Goal: Navigation & Orientation: Understand site structure

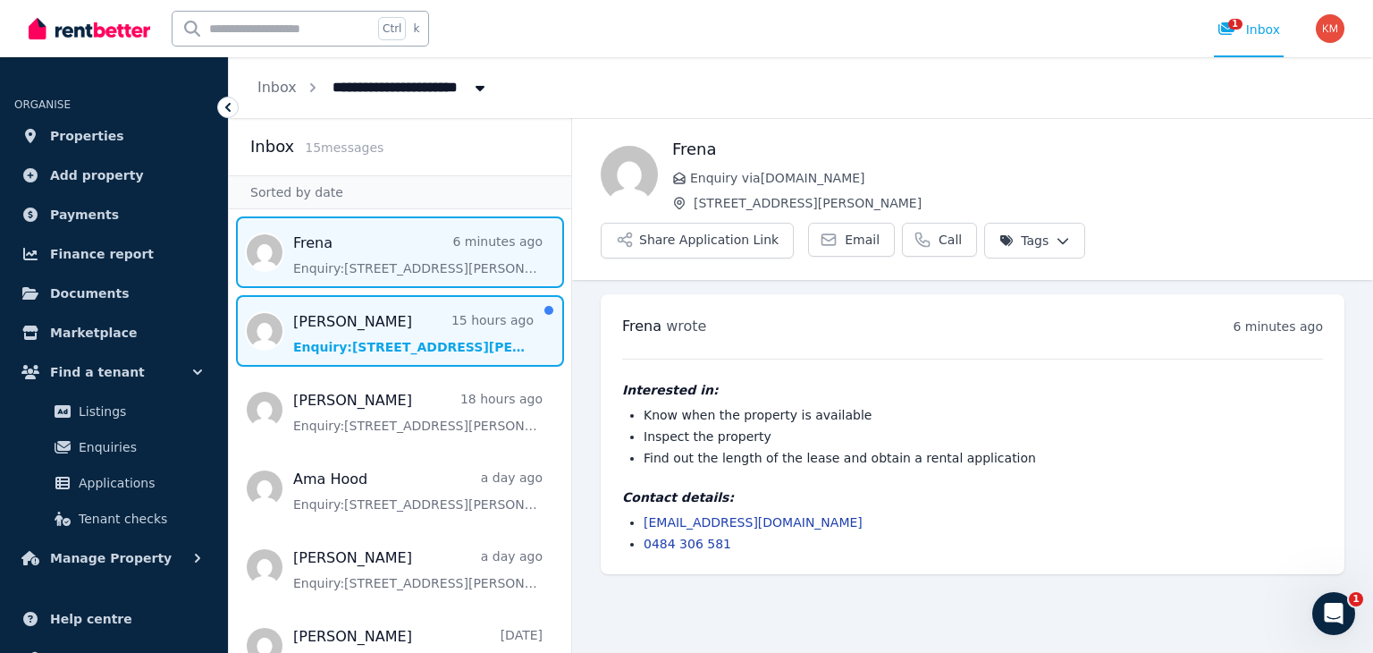
click at [432, 308] on span "Message list" at bounding box center [400, 331] width 342 height 72
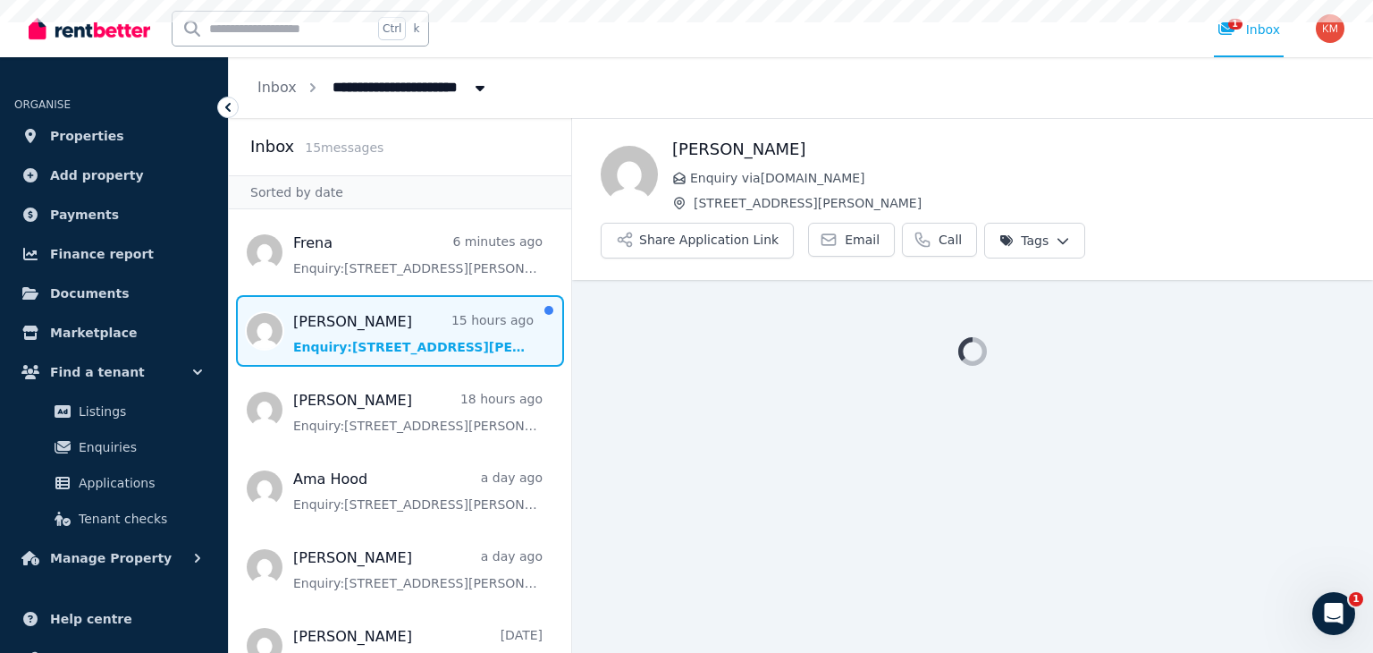
click at [432, 308] on span "Message list" at bounding box center [400, 331] width 342 height 72
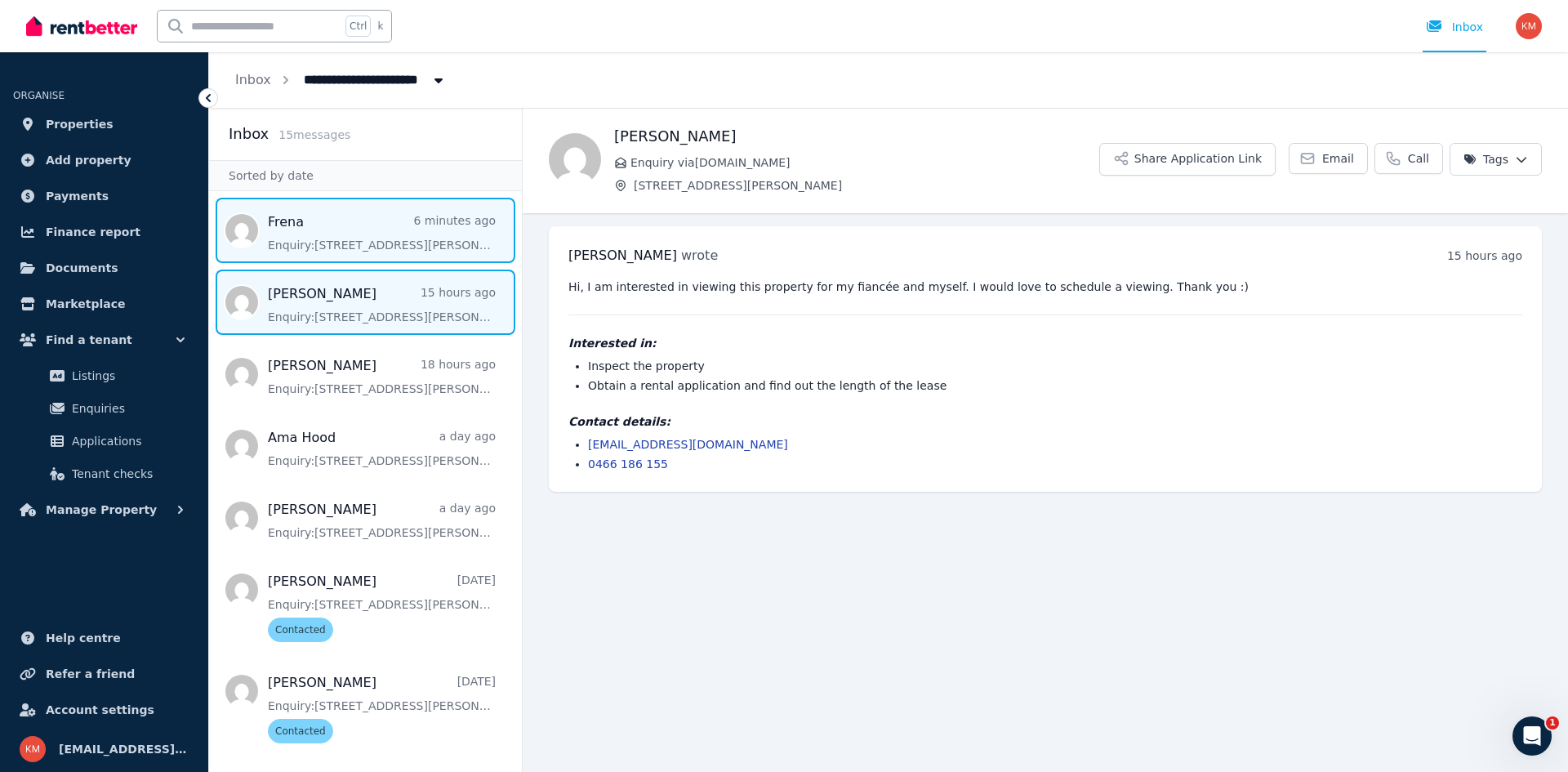
click at [359, 214] on span "Message list" at bounding box center [365, 230] width 312 height 66
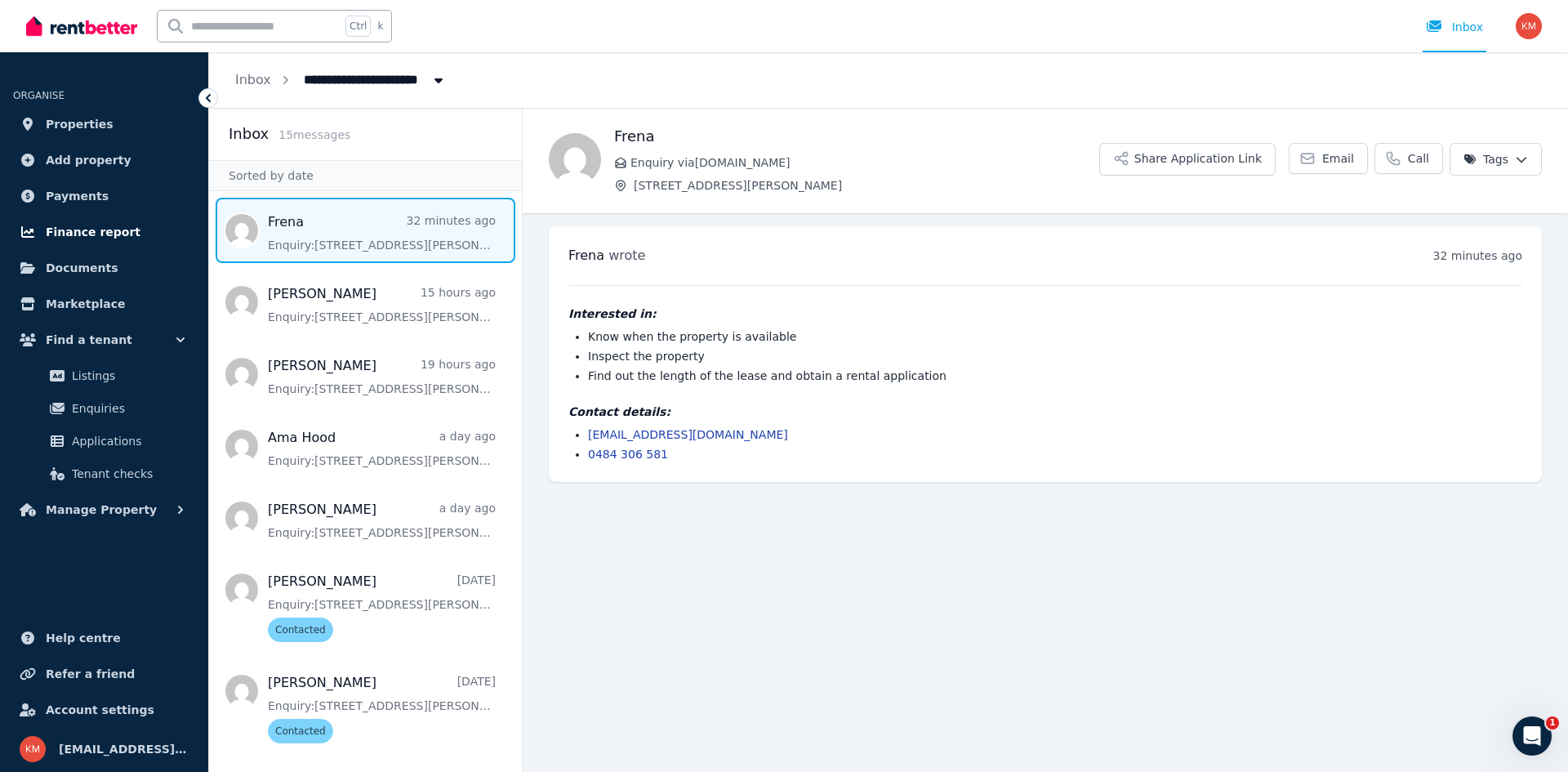
click at [107, 221] on link "Finance report" at bounding box center [103, 232] width 182 height 33
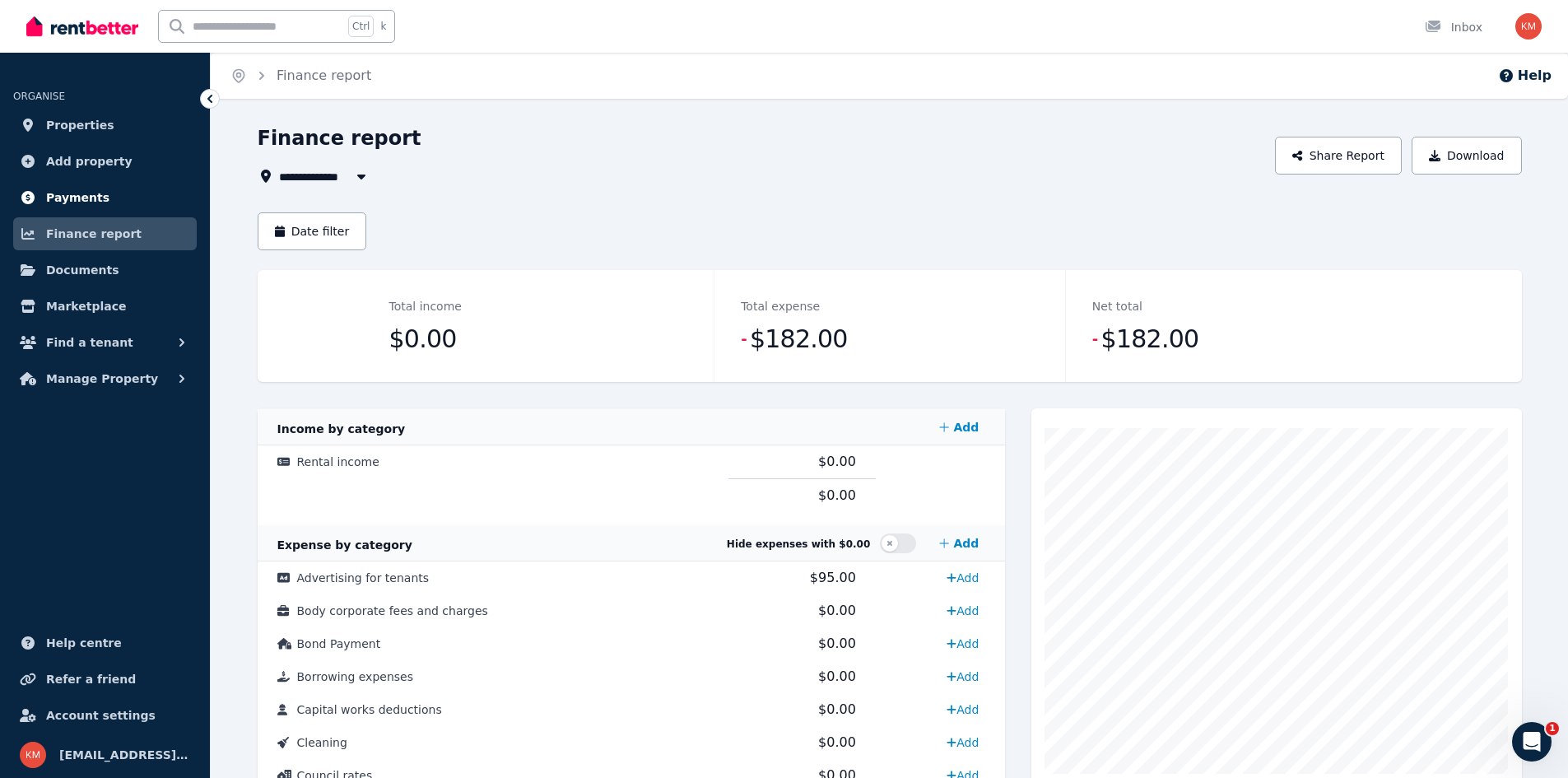
click at [105, 198] on link "Payments" at bounding box center [104, 198] width 183 height 33
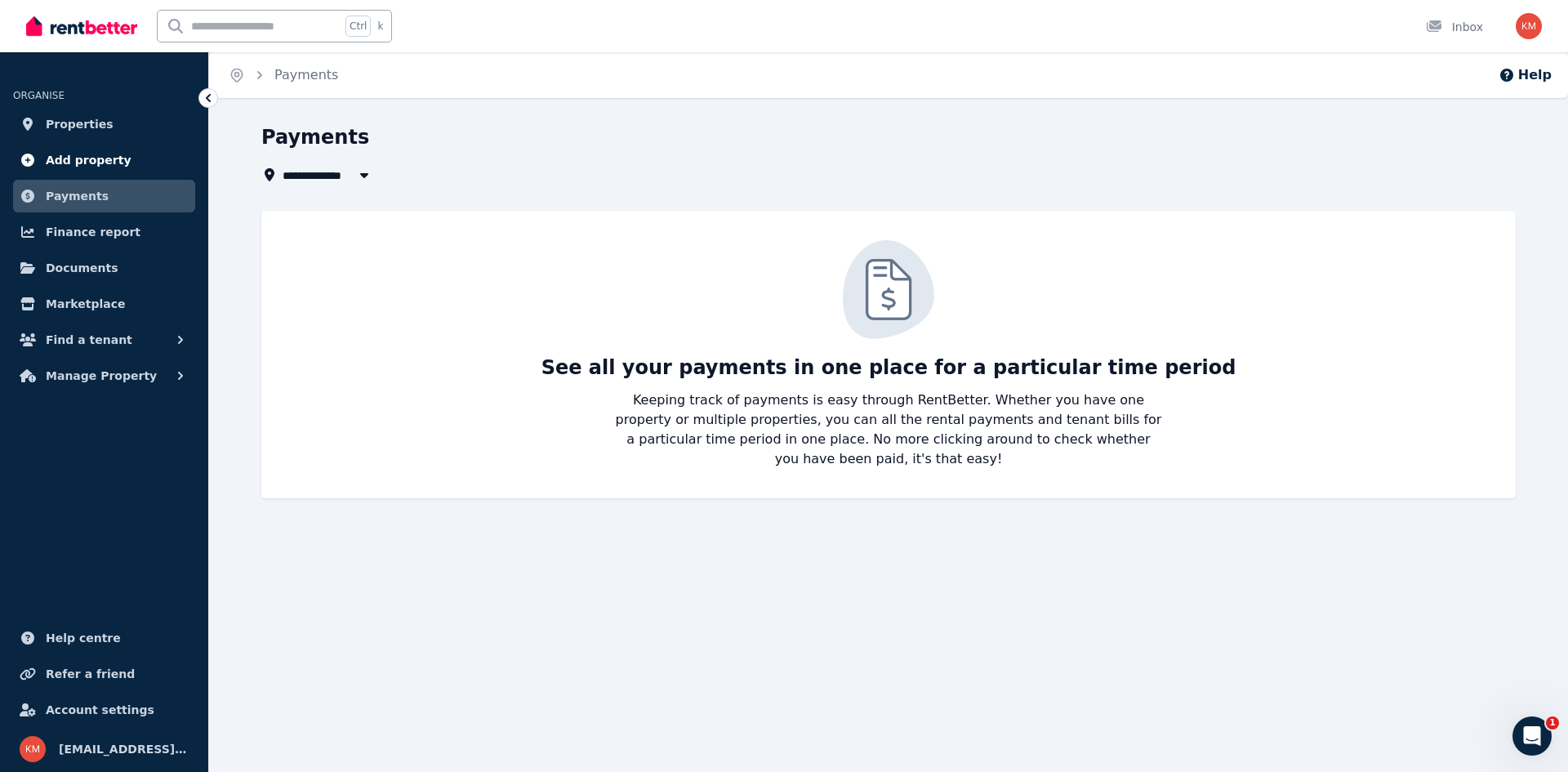
click at [113, 158] on span "Add property" at bounding box center [89, 160] width 86 height 19
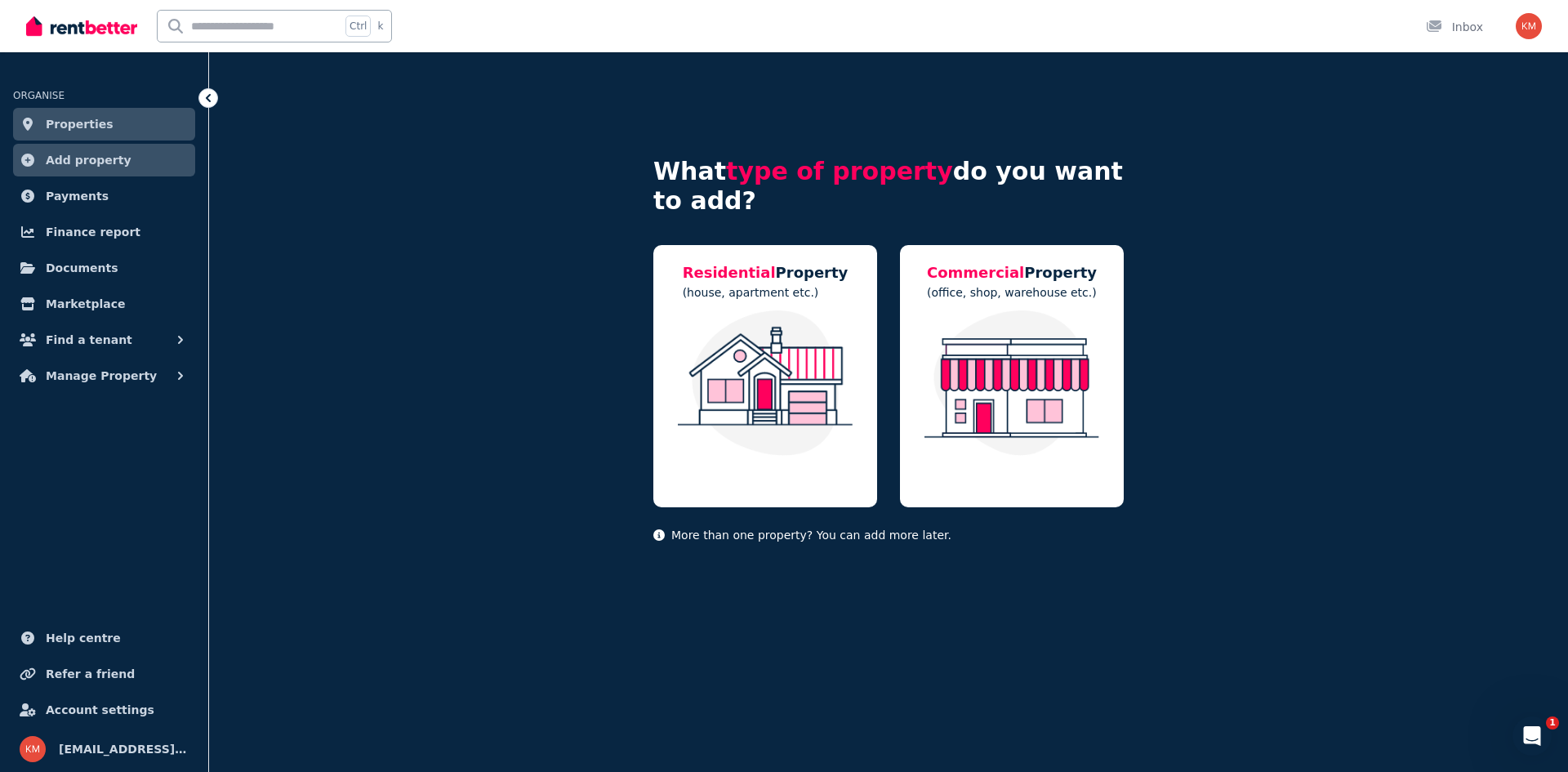
click at [110, 129] on link "Properties" at bounding box center [103, 124] width 182 height 33
